Goal: Transaction & Acquisition: Purchase product/service

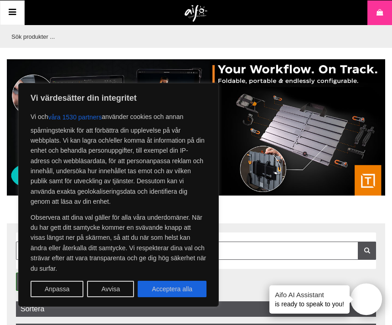
click at [120, 288] on button "Avvisa" at bounding box center [110, 289] width 47 height 16
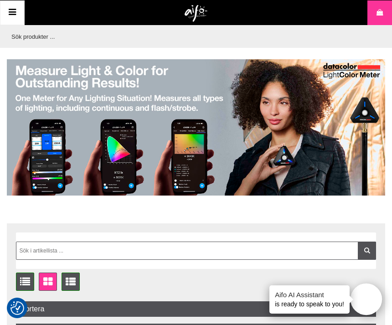
click at [16, 15] on icon at bounding box center [12, 12] width 11 height 13
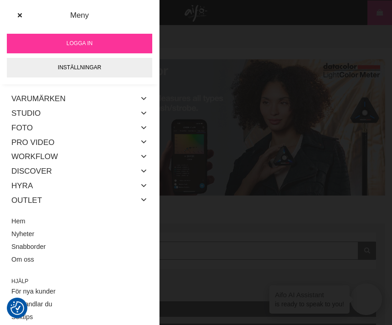
click at [64, 102] on link "Varumärken" at bounding box center [38, 99] width 54 height 15
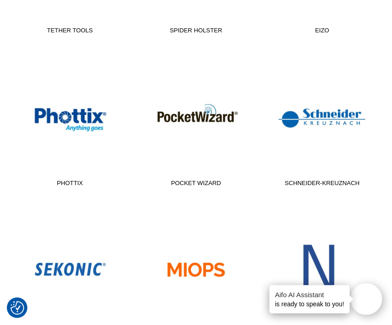
scroll to position [618, 0]
click at [323, 271] on link "Novoflex" at bounding box center [322, 281] width 115 height 123
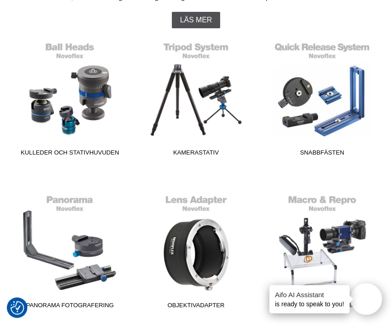
scroll to position [195, 0]
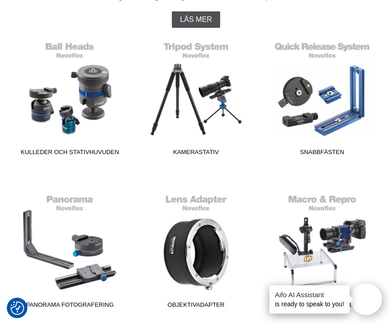
click at [96, 268] on link "Panorama Fotografering" at bounding box center [70, 251] width 115 height 123
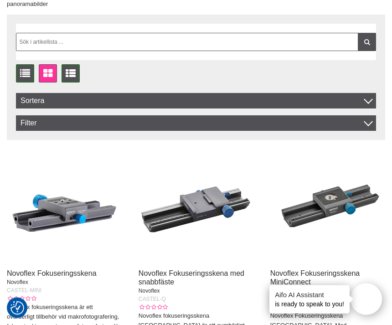
scroll to position [269, 0]
click at [208, 272] on link "Novoflex Fokuseringsskena med snabbfäste" at bounding box center [192, 278] width 106 height 16
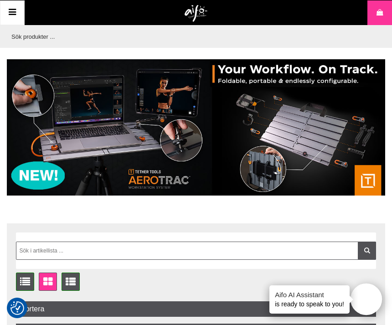
click at [17, 10] on icon at bounding box center [12, 12] width 11 height 13
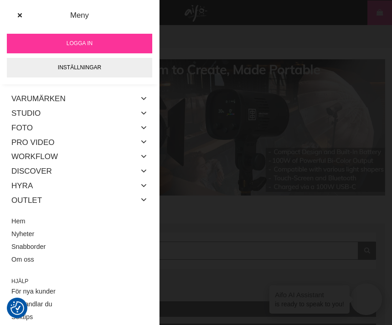
click at [58, 101] on link "Varumärken" at bounding box center [38, 99] width 54 height 15
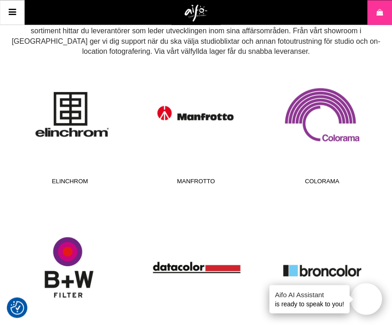
scroll to position [161, 0]
click at [207, 123] on link "Manfrotto" at bounding box center [196, 127] width 115 height 123
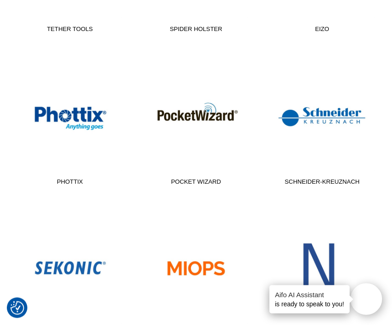
scroll to position [619, 0]
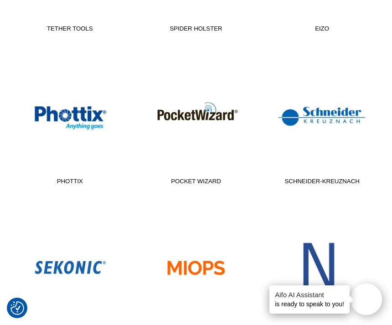
click at [326, 271] on link "Novoflex" at bounding box center [322, 279] width 115 height 123
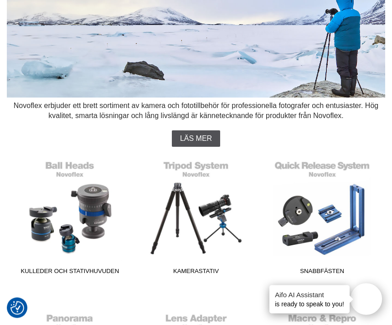
scroll to position [76, 0]
click at [99, 213] on link "Kulleder och Stativhuvuden" at bounding box center [70, 217] width 115 height 123
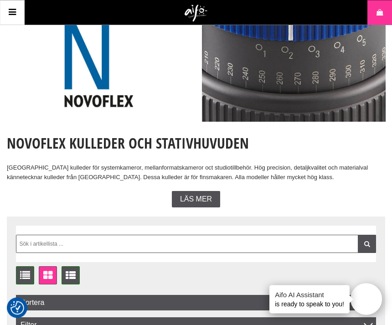
scroll to position [46, 0]
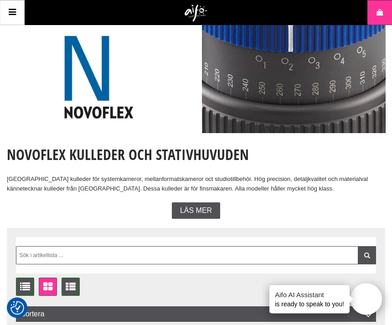
click at [198, 207] on span "Läs mer" at bounding box center [196, 211] width 32 height 8
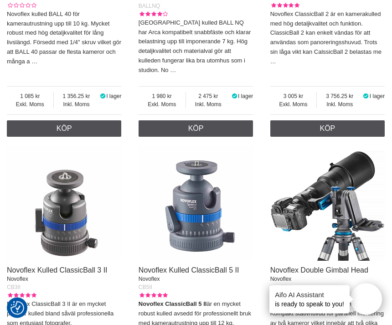
scroll to position [1668, 0]
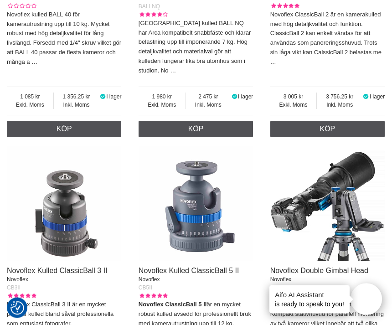
click at [73, 211] on img at bounding box center [64, 204] width 114 height 114
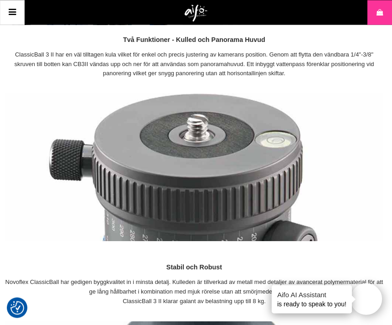
scroll to position [433, 2]
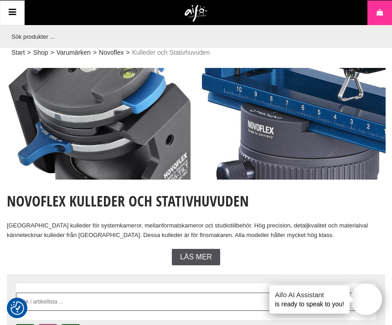
click at [115, 52] on link "Novoflex" at bounding box center [111, 53] width 25 height 10
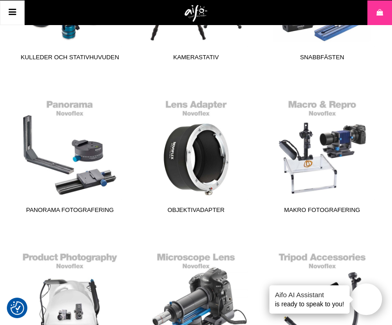
scroll to position [290, 0]
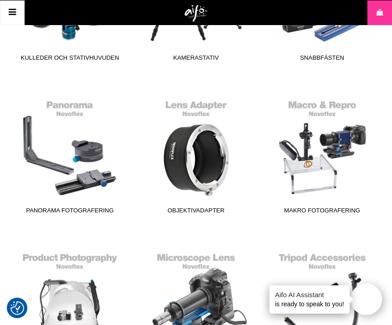
click at [333, 144] on link "Makro Fotografering" at bounding box center [322, 156] width 115 height 123
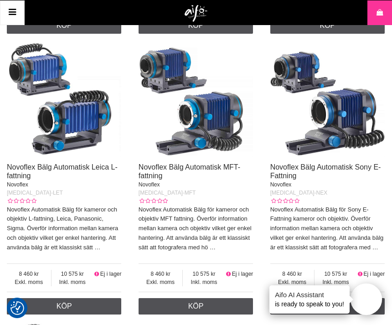
scroll to position [956, 0]
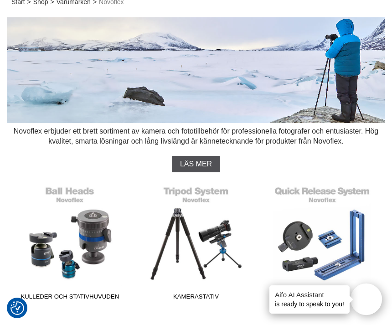
scroll to position [54, 0]
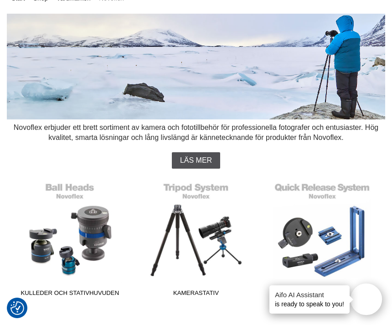
click at [226, 242] on link "Kamerastativ" at bounding box center [196, 239] width 115 height 123
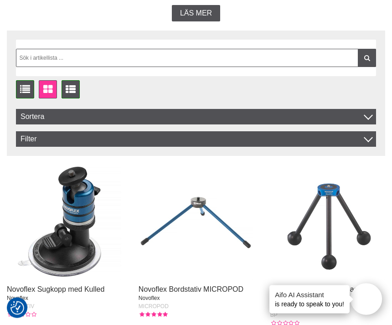
scroll to position [244, 0]
click at [328, 277] on img at bounding box center [327, 222] width 114 height 114
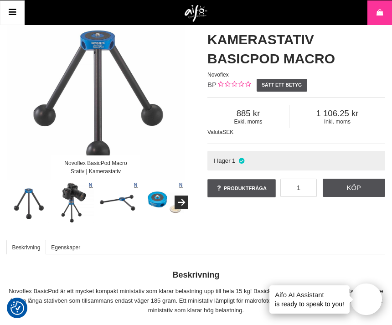
scroll to position [67, 0]
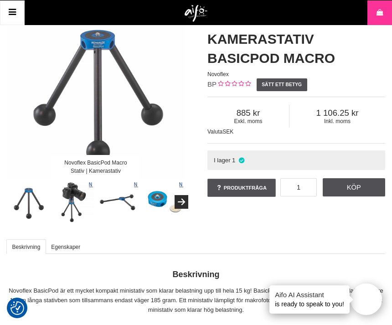
click at [128, 197] on img at bounding box center [119, 203] width 42 height 42
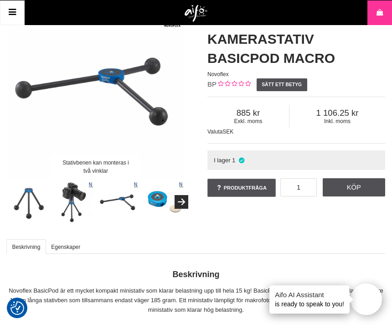
click at [78, 199] on img at bounding box center [74, 203] width 42 height 42
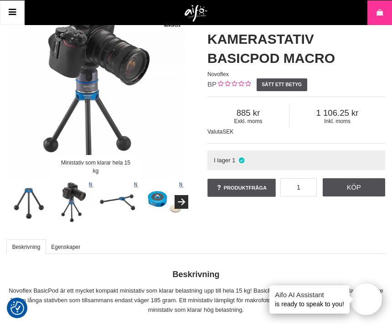
click at [37, 202] on img at bounding box center [29, 203] width 42 height 42
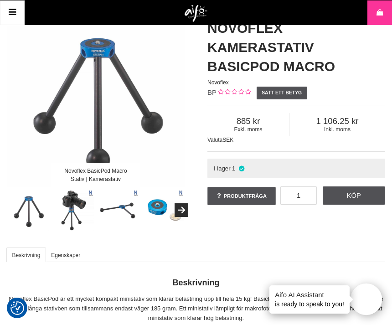
scroll to position [57, 0]
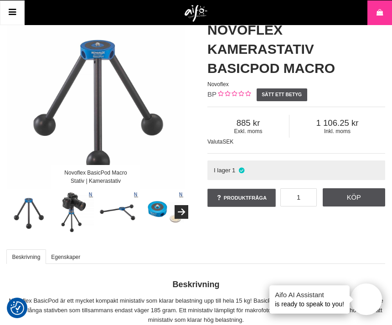
click at [163, 206] on img at bounding box center [164, 213] width 42 height 42
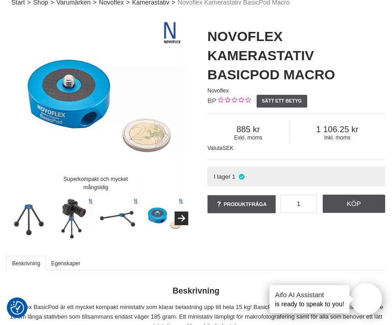
scroll to position [0, 0]
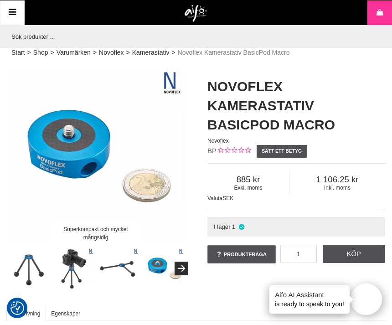
click at [185, 265] on button "Next" at bounding box center [182, 269] width 14 height 14
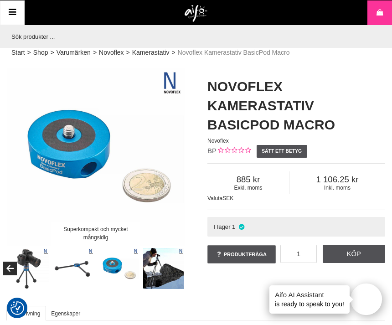
click at [83, 262] on img at bounding box center [74, 269] width 42 height 42
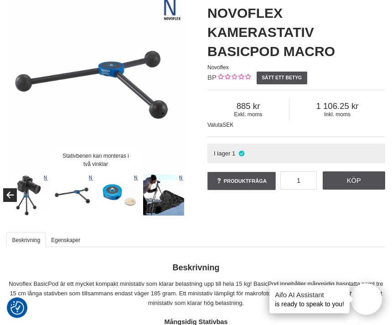
scroll to position [75, 0]
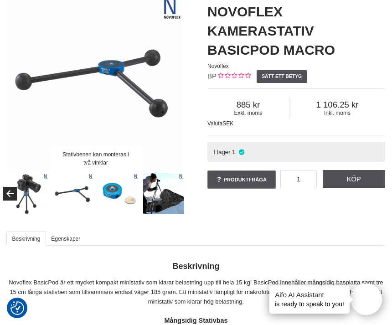
click at [167, 192] on img at bounding box center [164, 194] width 42 height 42
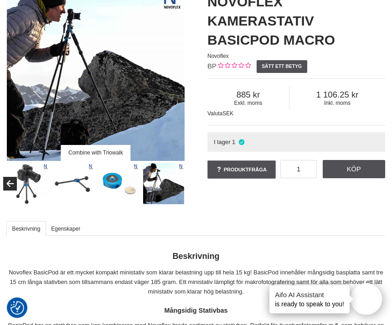
scroll to position [71, 0]
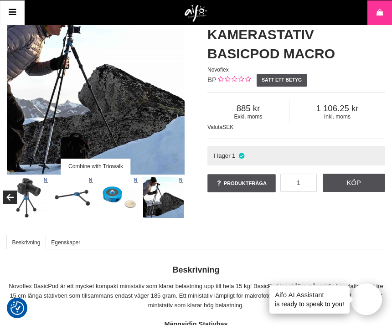
click at [83, 195] on img at bounding box center [74, 198] width 42 height 42
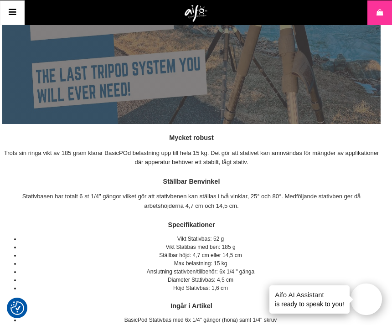
scroll to position [615, 5]
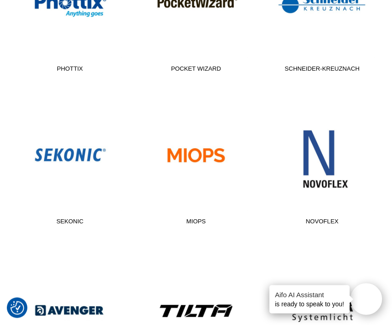
scroll to position [732, 0]
click at [328, 164] on link "Novoflex" at bounding box center [322, 167] width 115 height 123
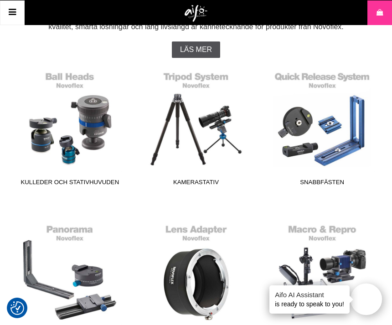
scroll to position [164, 0]
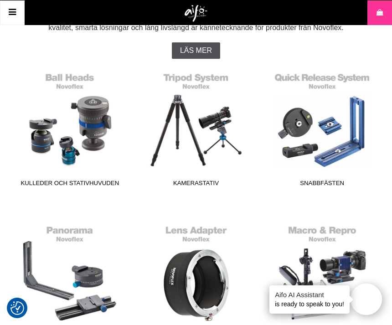
click at [226, 140] on link "Kamerastativ" at bounding box center [196, 129] width 115 height 123
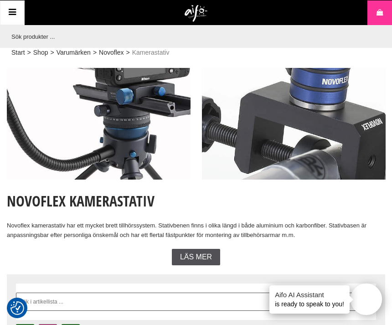
click at [75, 36] on input "text" at bounding box center [194, 36] width 374 height 23
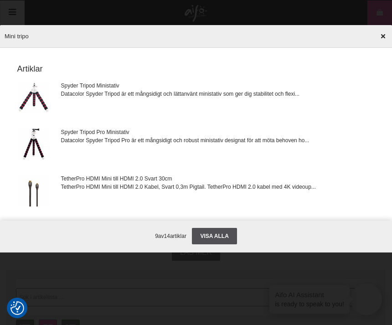
type input "Mini tripod"
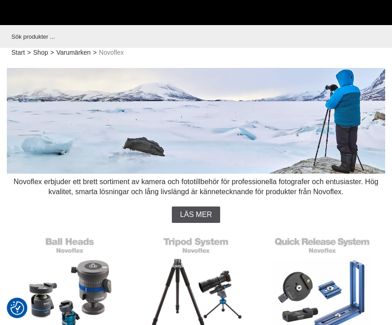
scroll to position [193, 0]
